Goal: Find specific fact: Find specific fact

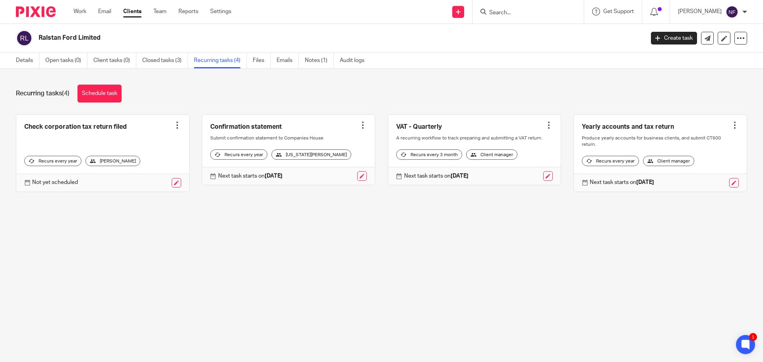
click at [519, 11] on input "Search" at bounding box center [524, 13] width 72 height 7
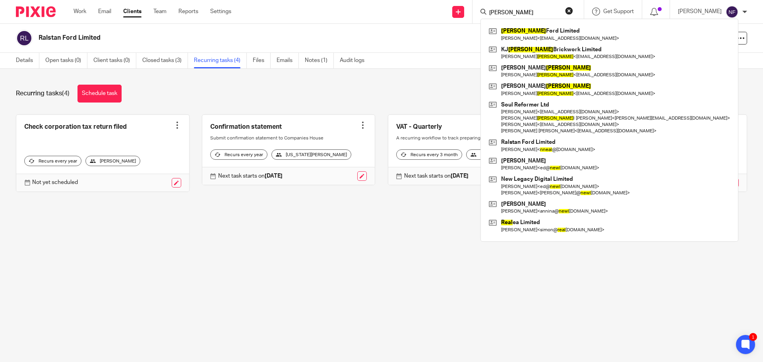
type input "neal"
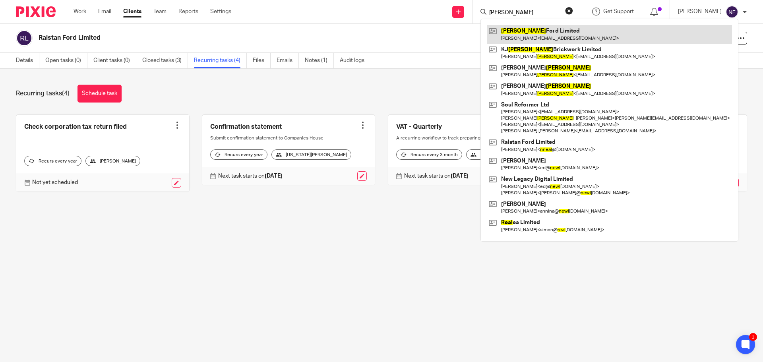
click at [552, 29] on link at bounding box center [609, 34] width 245 height 18
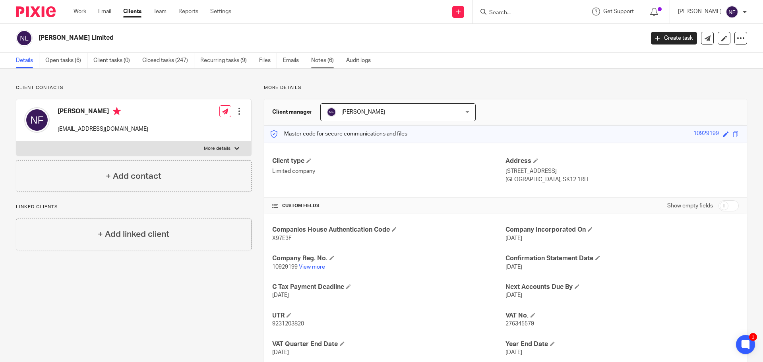
click at [327, 63] on link "Notes (6)" at bounding box center [325, 60] width 29 height 15
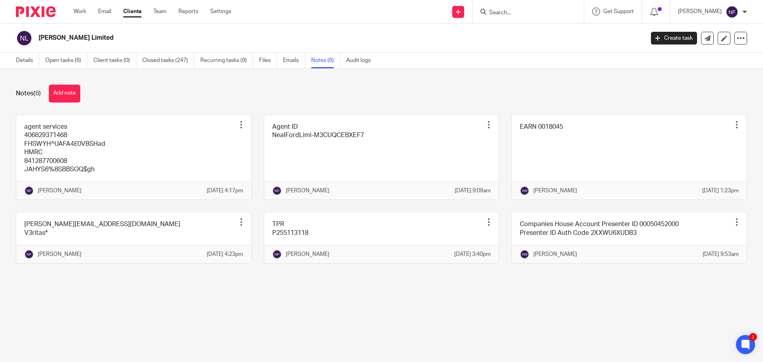
click at [512, 10] on input "Search" at bounding box center [524, 13] width 72 height 7
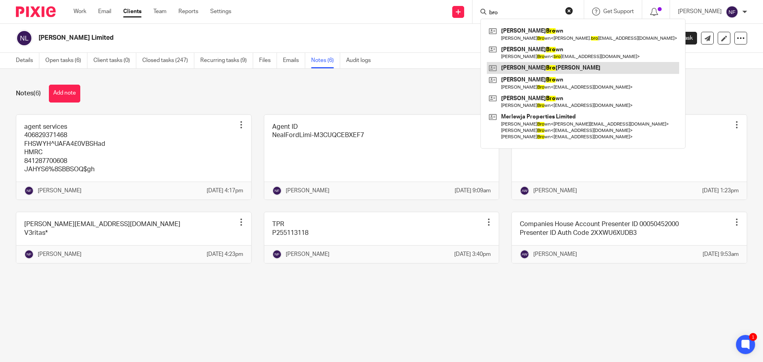
type input "bro"
click at [532, 71] on link at bounding box center [583, 68] width 192 height 12
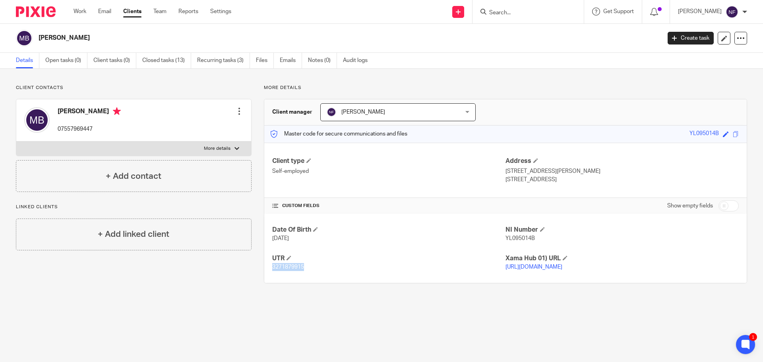
drag, startPoint x: 303, startPoint y: 269, endPoint x: 271, endPoint y: 269, distance: 32.6
click at [272, 269] on p "3271879915" at bounding box center [388, 267] width 233 height 8
copy span "3271879915"
click at [526, 10] on input "Search" at bounding box center [524, 13] width 72 height 7
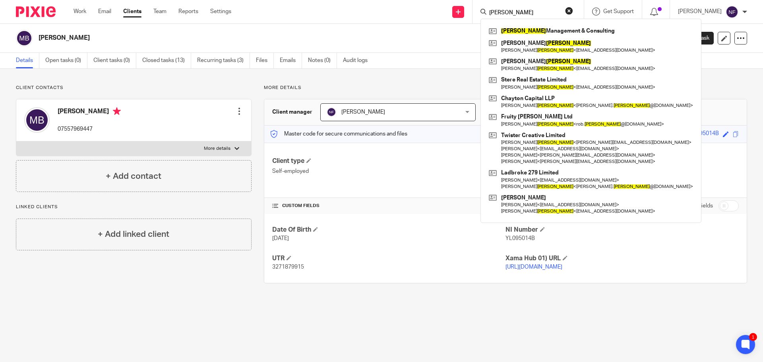
drag, startPoint x: 521, startPoint y: 10, endPoint x: 490, endPoint y: 4, distance: 31.5
click at [490, 4] on div "allen Allen Management & Consulting Sylvia Allen Sylvia Allen < davidalexandera…" at bounding box center [527, 11] width 111 height 23
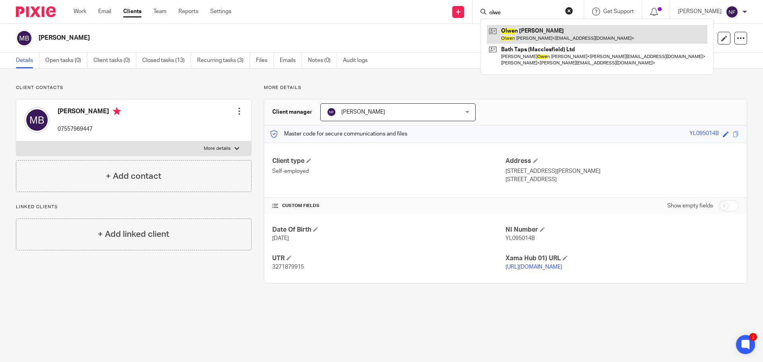
type input "olwe"
click at [549, 32] on link at bounding box center [597, 34] width 221 height 18
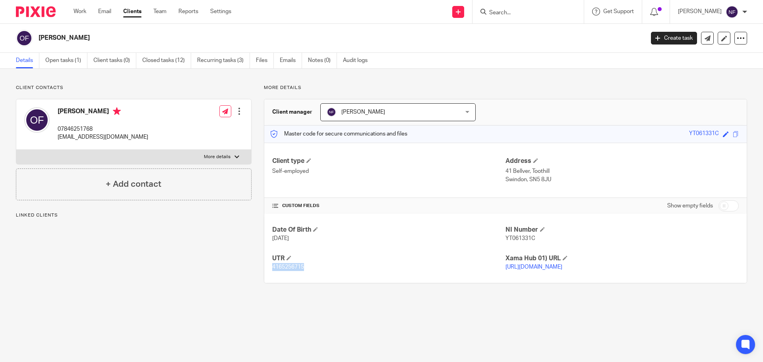
drag, startPoint x: 307, startPoint y: 269, endPoint x: 265, endPoint y: 267, distance: 42.5
click at [265, 267] on div "Date Of Birth 16/03/1954 NI Number YT061331C UTR 4165256715 Xama Hub 01) URL ht…" at bounding box center [505, 248] width 482 height 69
copy span "4165256715"
click at [555, 16] on input "Search" at bounding box center [524, 13] width 72 height 7
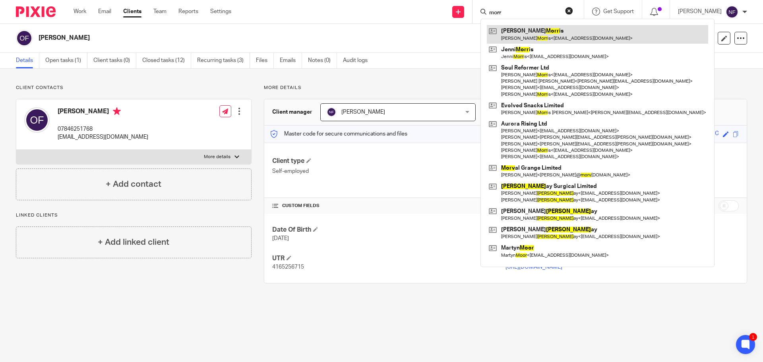
type input "morr"
click at [572, 32] on link at bounding box center [597, 34] width 221 height 18
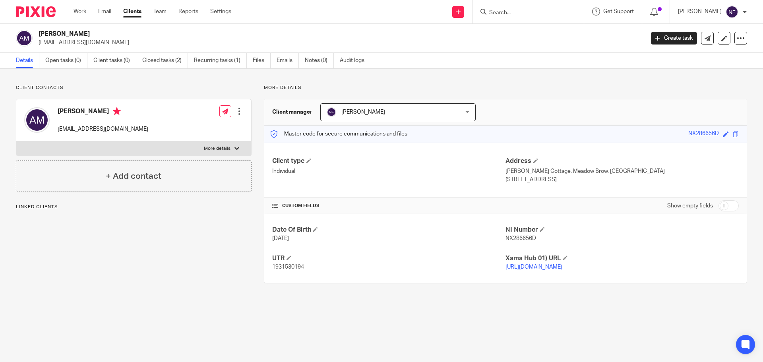
drag, startPoint x: 302, startPoint y: 268, endPoint x: 244, endPoint y: 273, distance: 58.2
click at [244, 273] on div "Client contacts [PERSON_NAME] [EMAIL_ADDRESS][DOMAIN_NAME] Edit contact Create …" at bounding box center [375, 184] width 743 height 199
click at [296, 270] on p "1931530194" at bounding box center [388, 267] width 233 height 8
drag, startPoint x: 305, startPoint y: 270, endPoint x: 263, endPoint y: 270, distance: 41.3
click at [267, 271] on div "Date Of Birth [DATE] NI Number NX286656D UTR 1931530194 Xama Hub 01) URL [URL][…" at bounding box center [505, 248] width 482 height 69
